Goal: Obtain resource: Download file/media

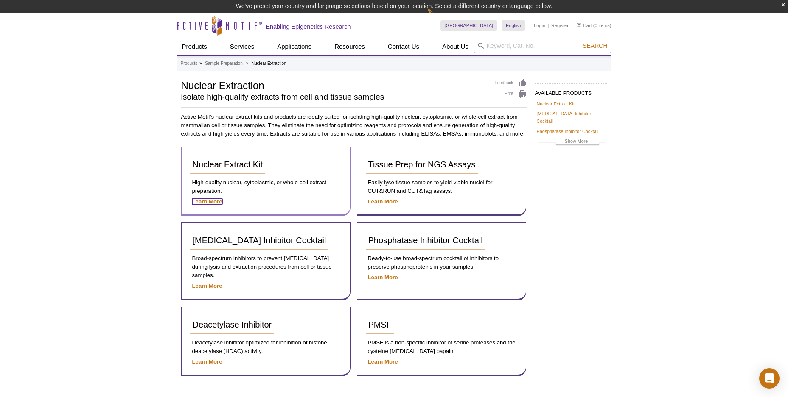
click at [211, 201] on strong "Learn More" at bounding box center [207, 201] width 30 height 6
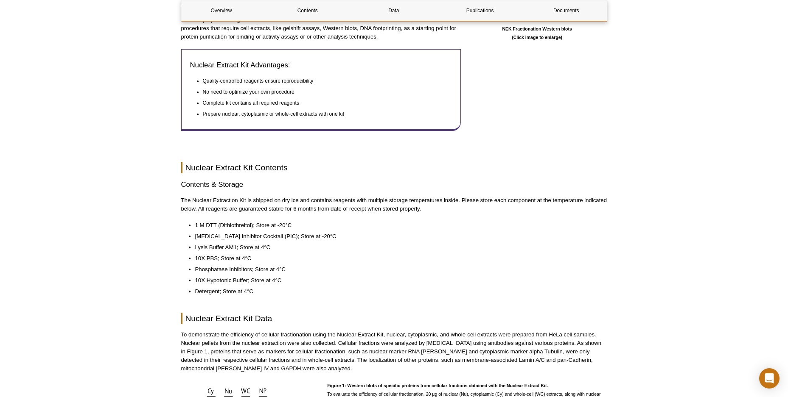
scroll to position [594, 0]
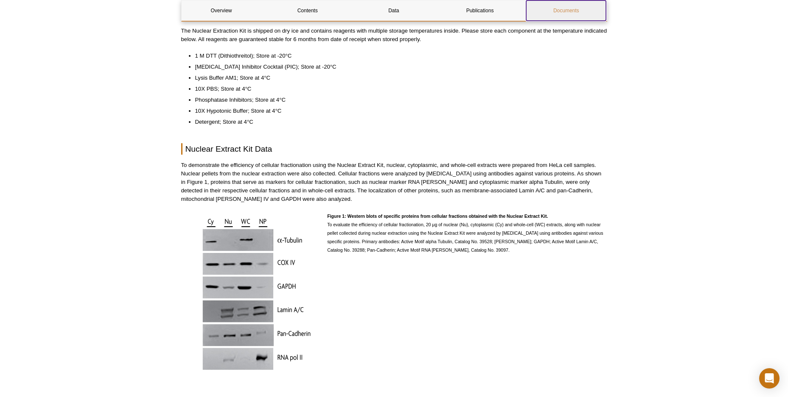
click at [585, 9] on link "Documents" at bounding box center [566, 10] width 80 height 20
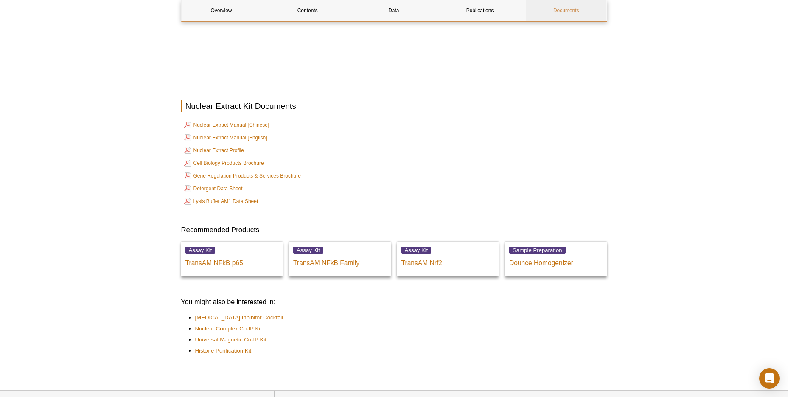
scroll to position [1396, 0]
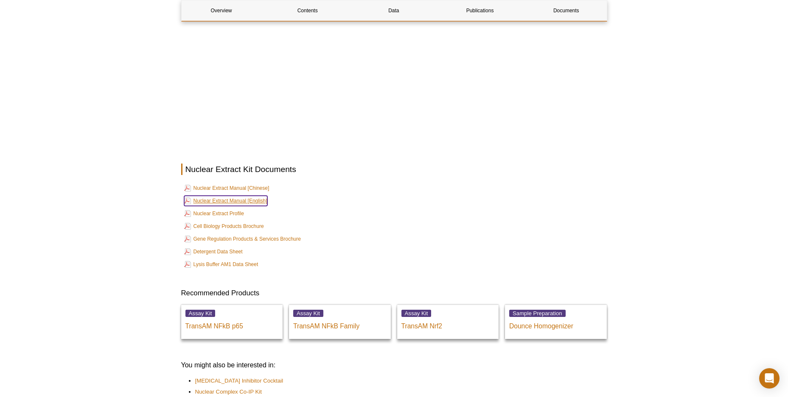
click at [251, 196] on link "Nuclear Extract Manual [English]" at bounding box center [225, 201] width 83 height 10
